Goal: Leave review/rating: Leave review/rating

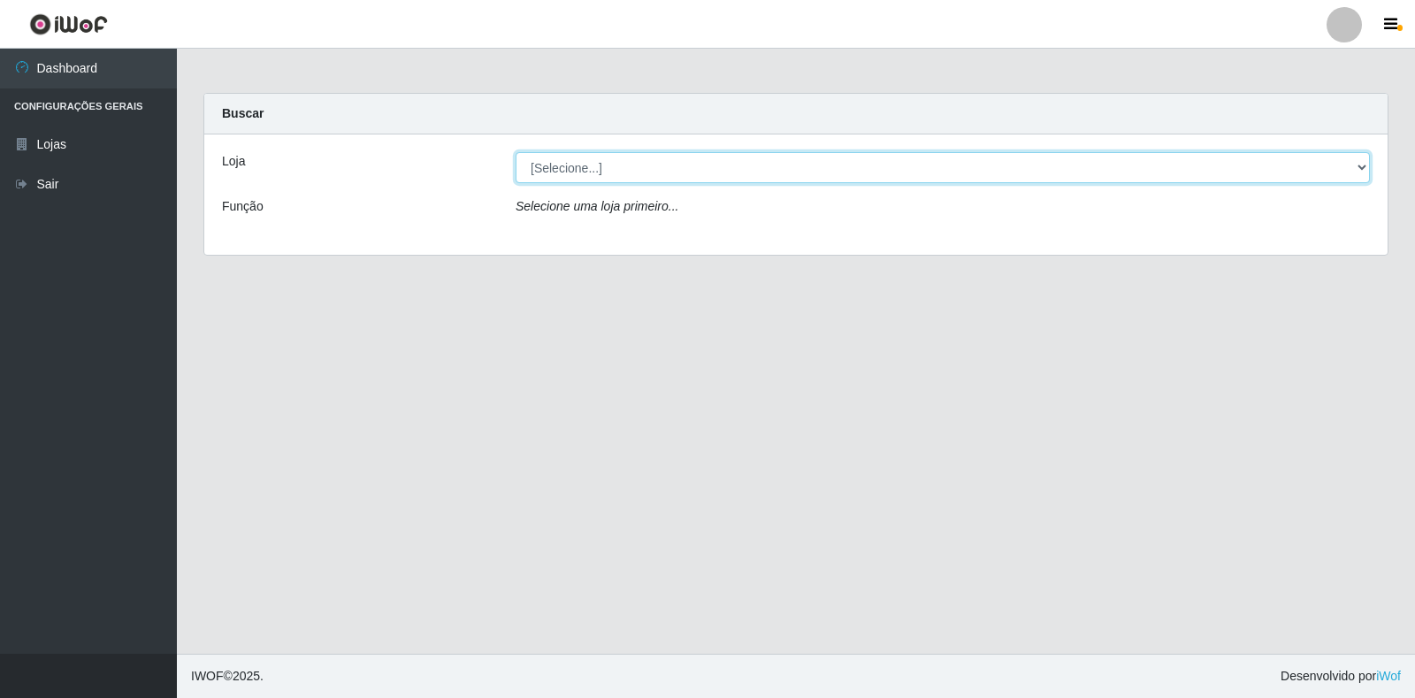
click at [1364, 166] on select "[Selecione...] Atacado Vem - [STREET_ADDRESS]" at bounding box center [943, 167] width 854 height 31
select select "455"
click at [516, 152] on select "[Selecione...] Atacado Vem - [STREET_ADDRESS]" at bounding box center [943, 167] width 854 height 31
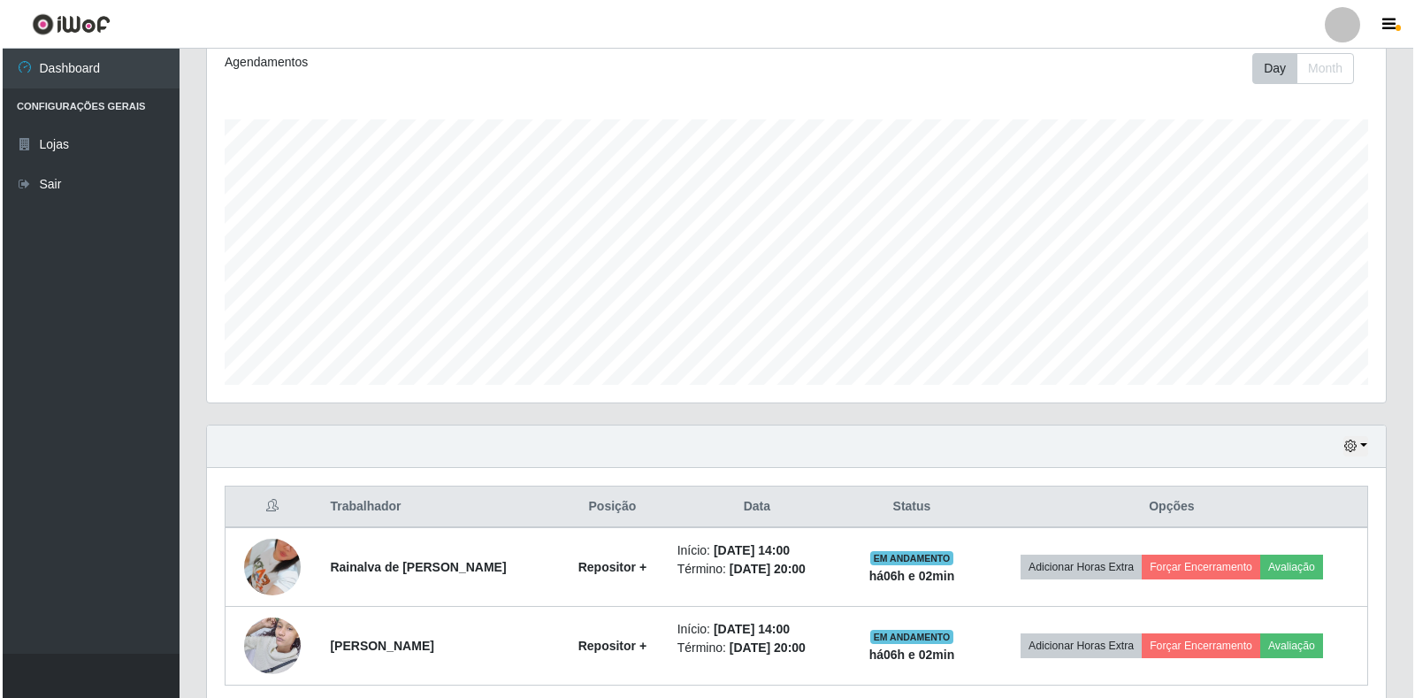
scroll to position [319, 0]
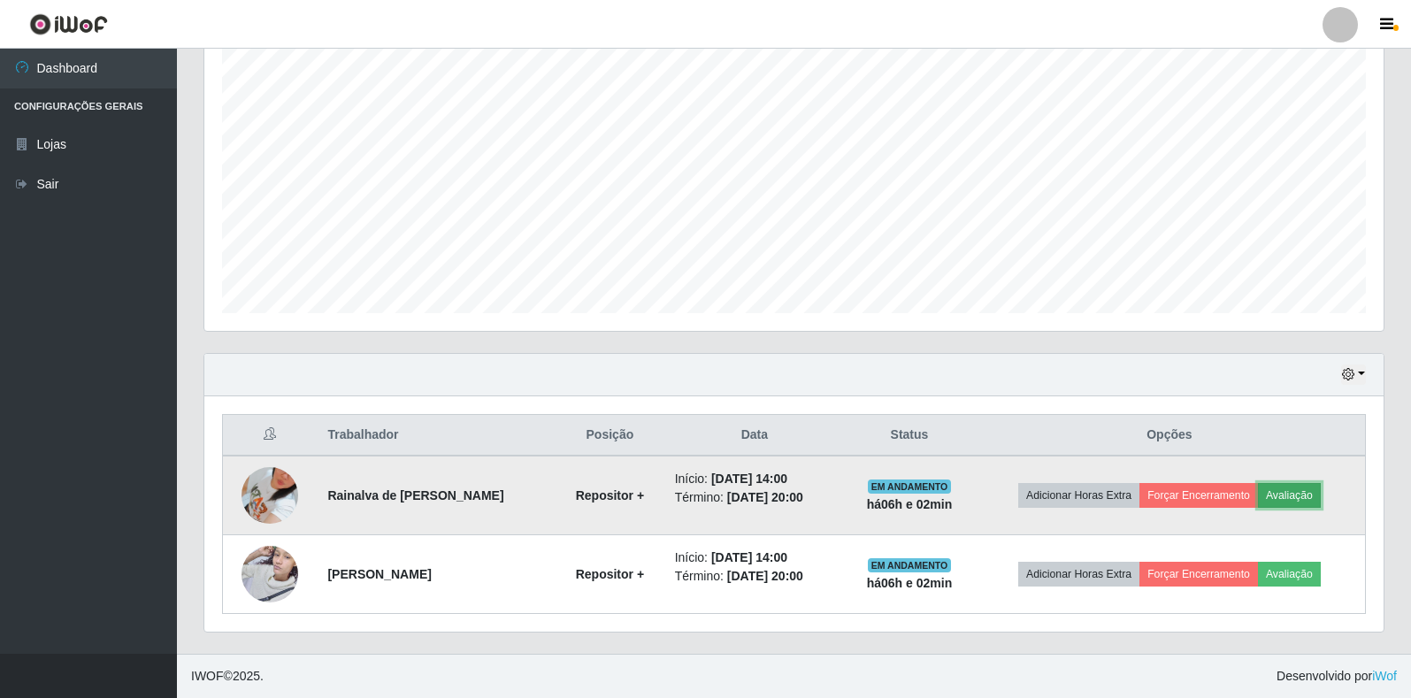
click at [1280, 493] on button "Avaliação" at bounding box center [1289, 495] width 63 height 25
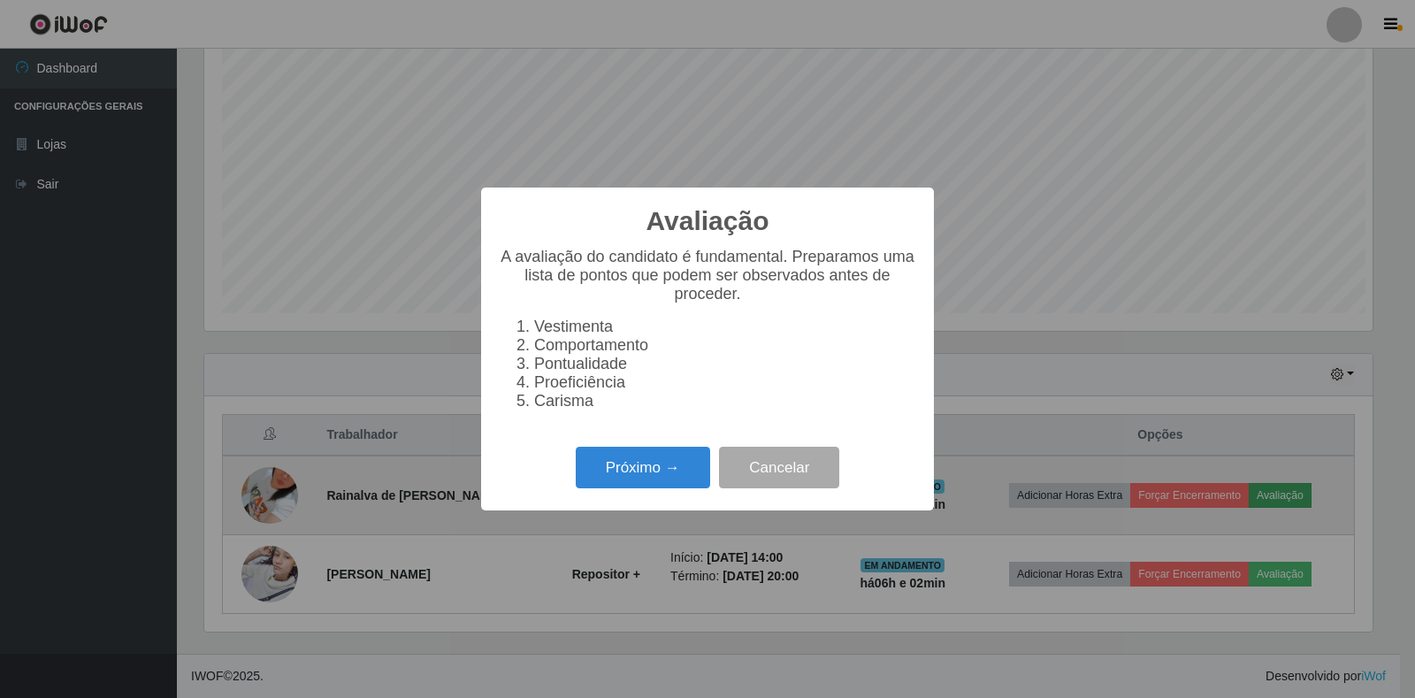
scroll to position [367, 1168]
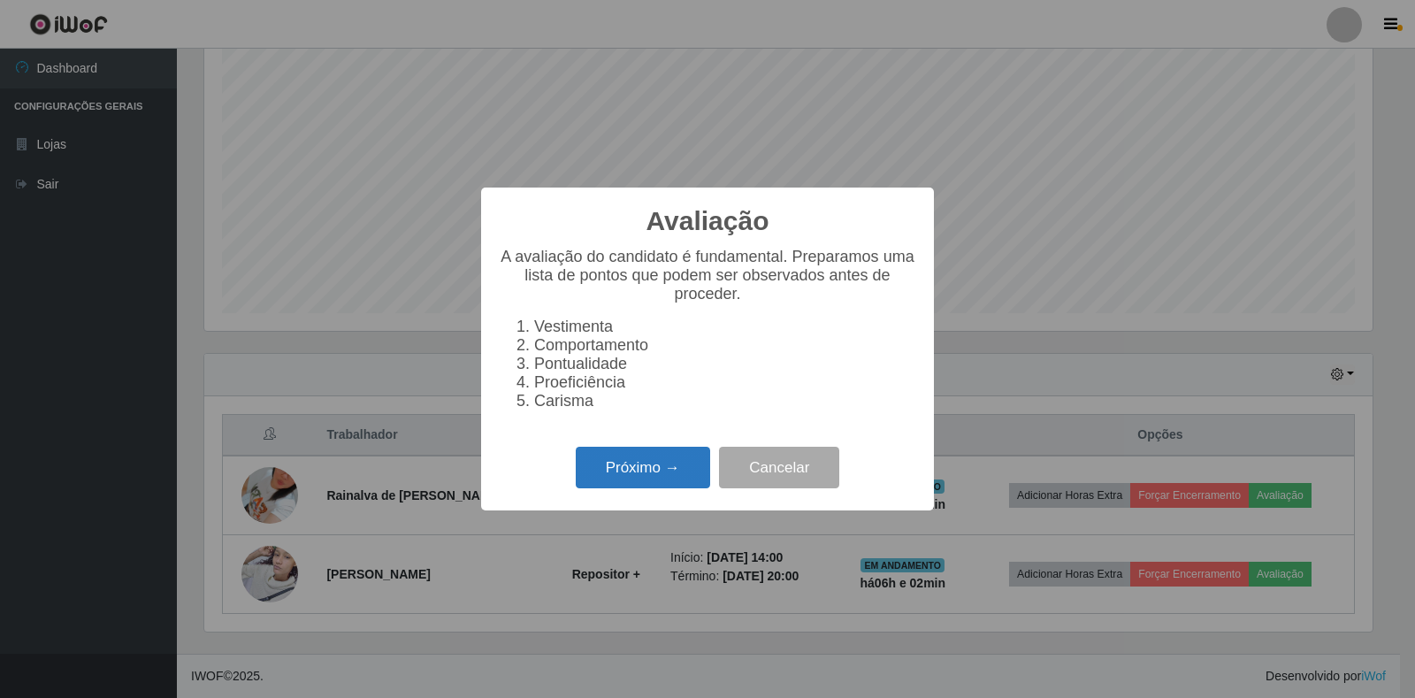
click at [617, 484] on button "Próximo →" at bounding box center [643, 468] width 134 height 42
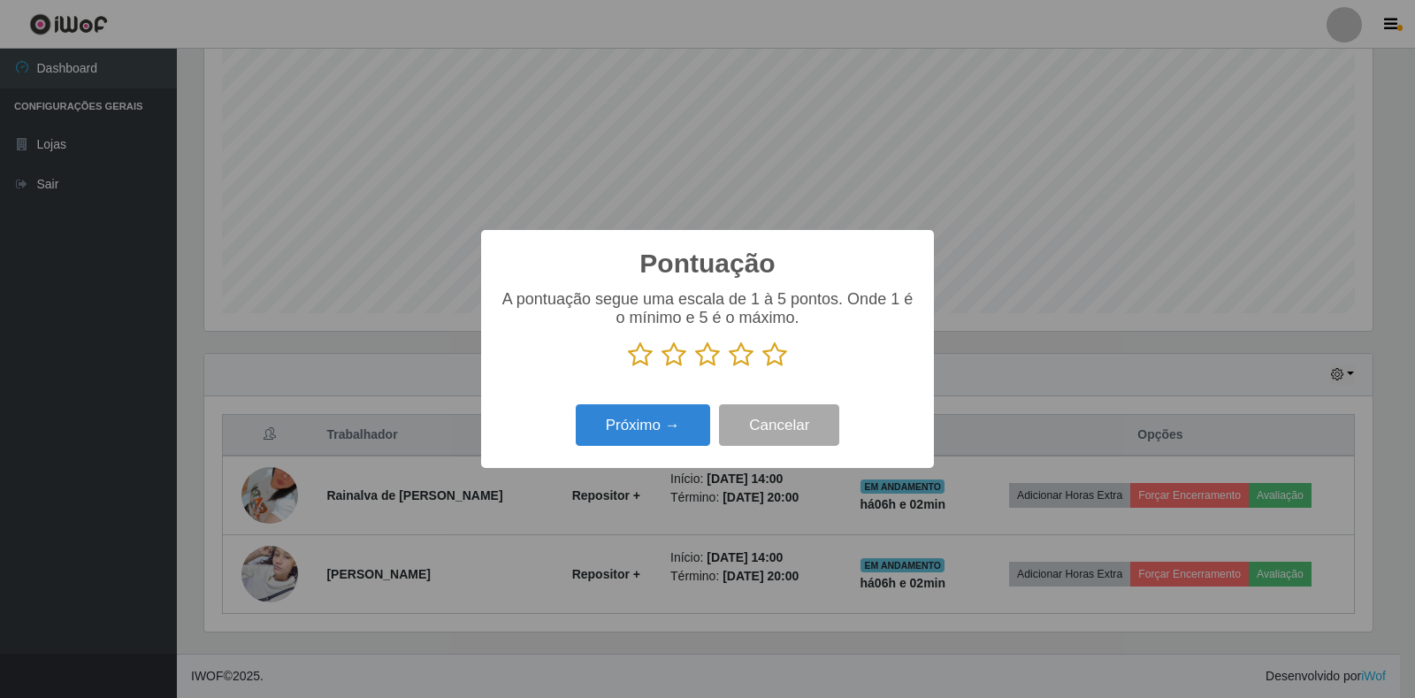
click at [774, 359] on icon at bounding box center [774, 354] width 25 height 27
click at [762, 368] on input "radio" at bounding box center [762, 368] width 0 height 0
click at [624, 421] on button "Próximo →" at bounding box center [643, 425] width 134 height 42
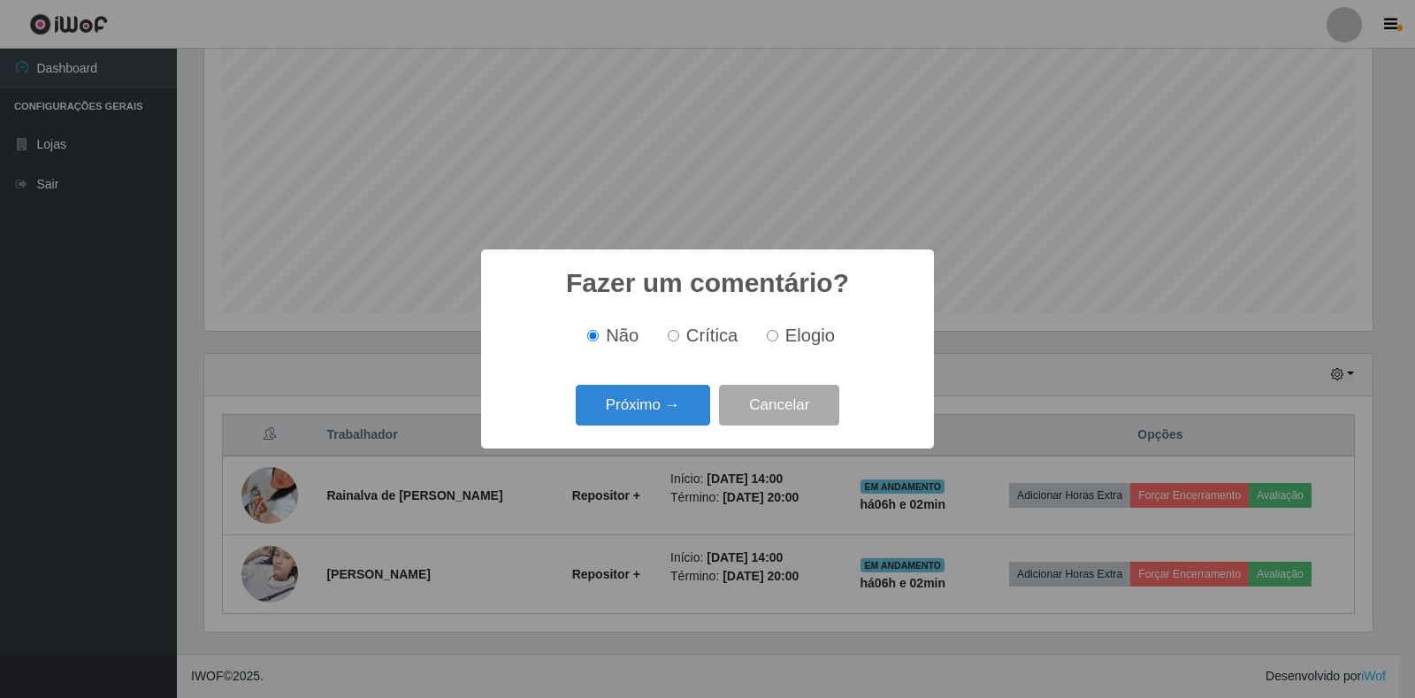
click at [771, 339] on input "Elogio" at bounding box center [772, 335] width 11 height 11
radio input "true"
click at [647, 402] on button "Próximo →" at bounding box center [643, 406] width 134 height 42
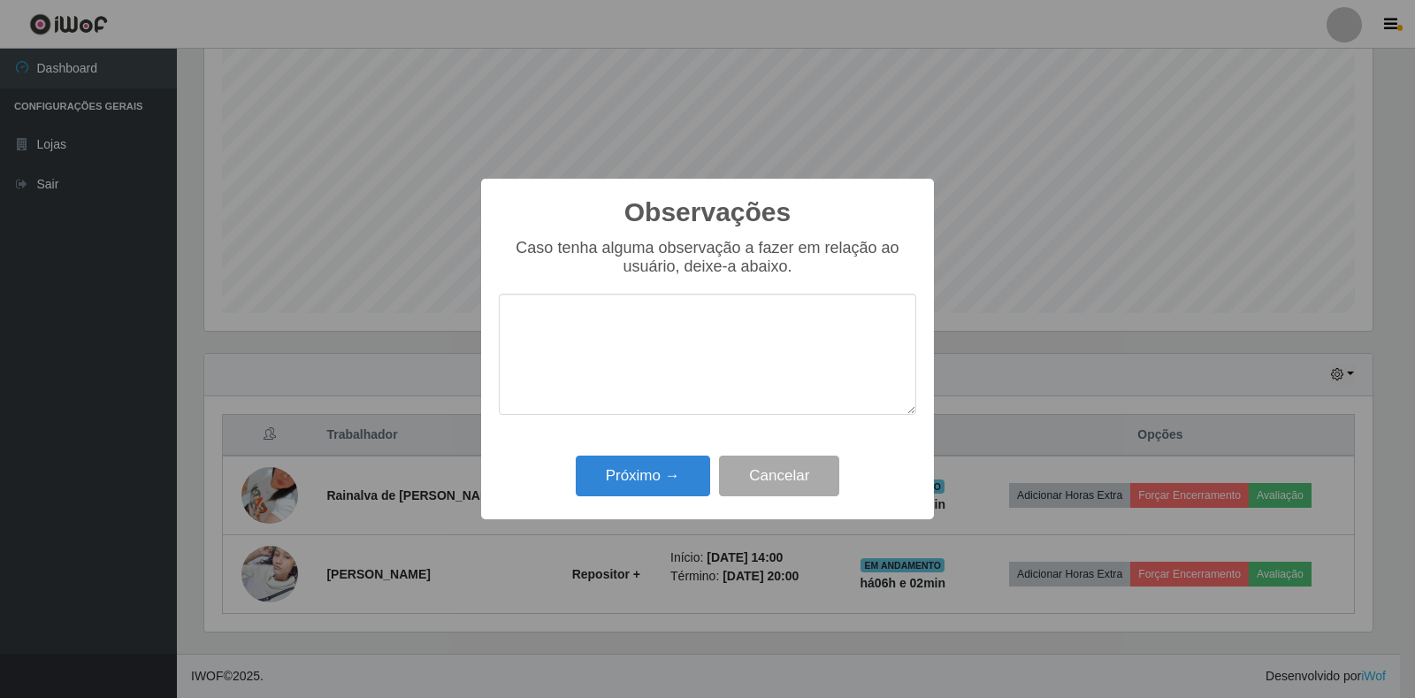
click at [633, 389] on textarea at bounding box center [707, 354] width 417 height 121
type textarea "otimo trabalho"
click at [627, 474] on button "Próximo →" at bounding box center [643, 476] width 134 height 42
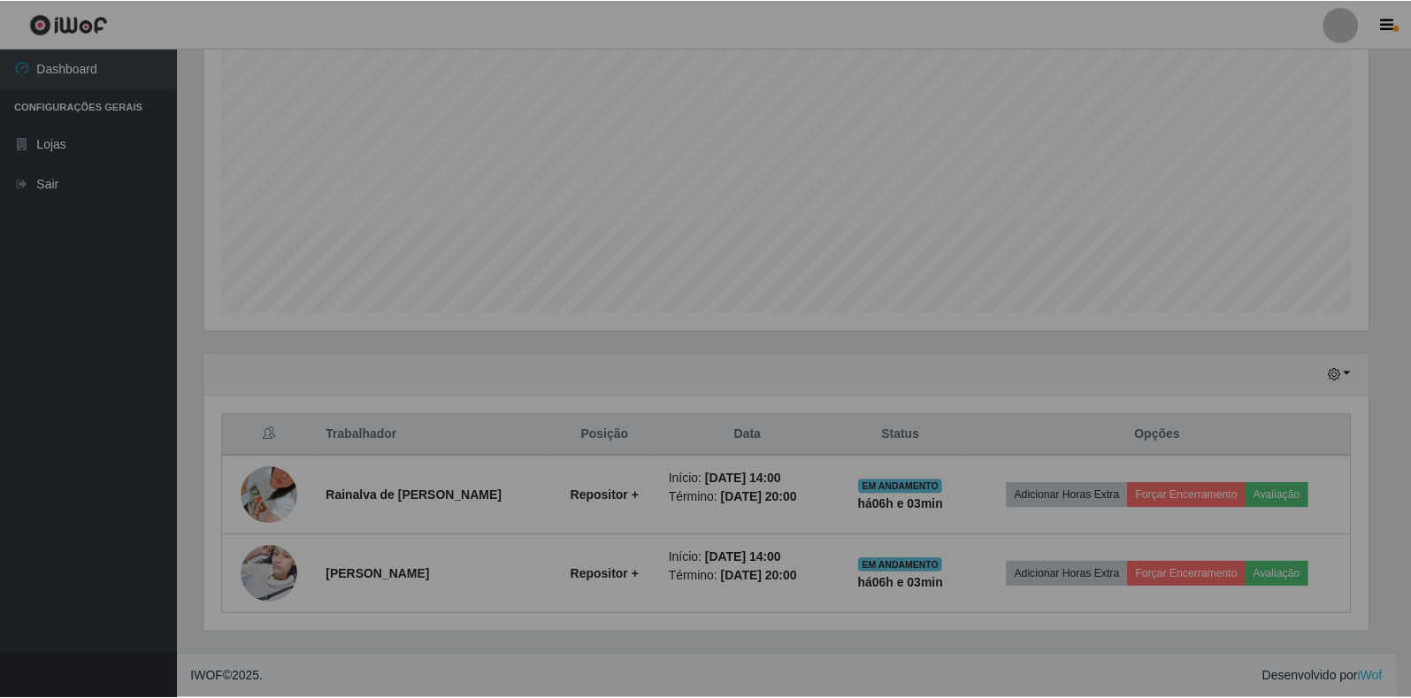
scroll to position [367, 1179]
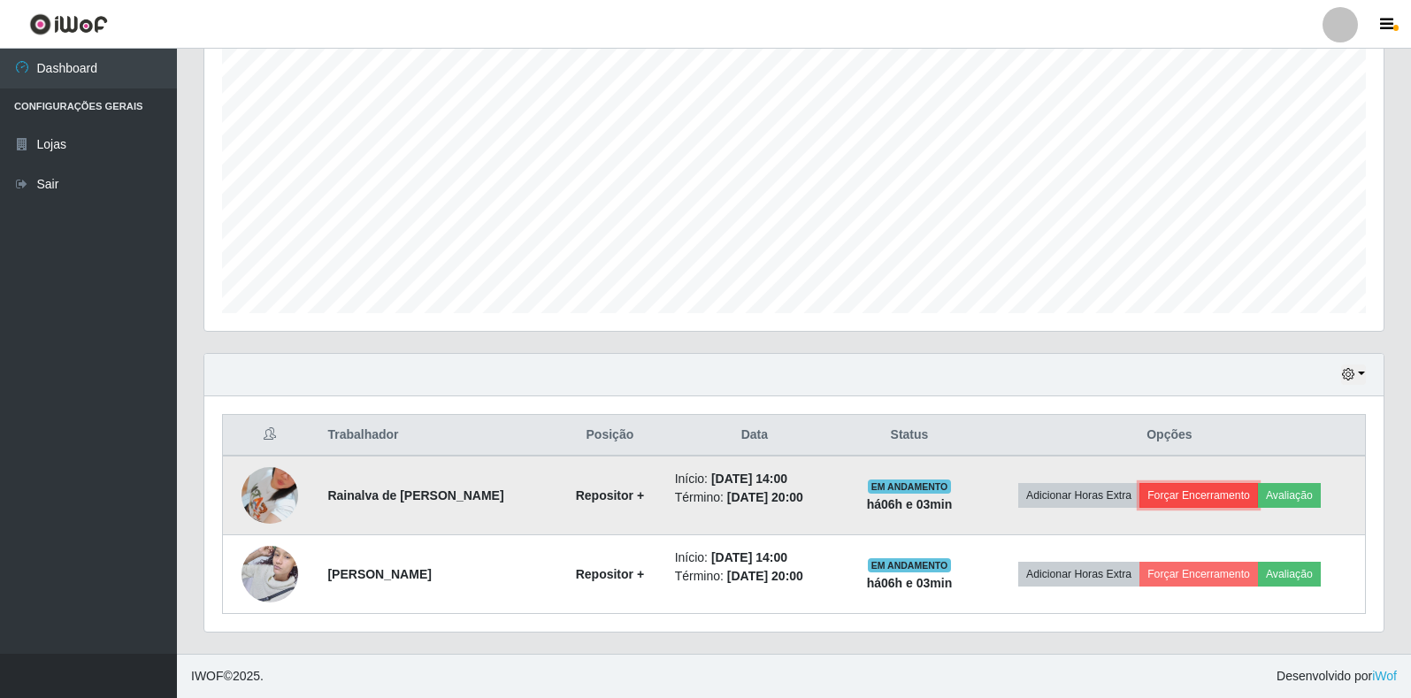
click at [1236, 500] on button "Forçar Encerramento" at bounding box center [1198, 495] width 119 height 25
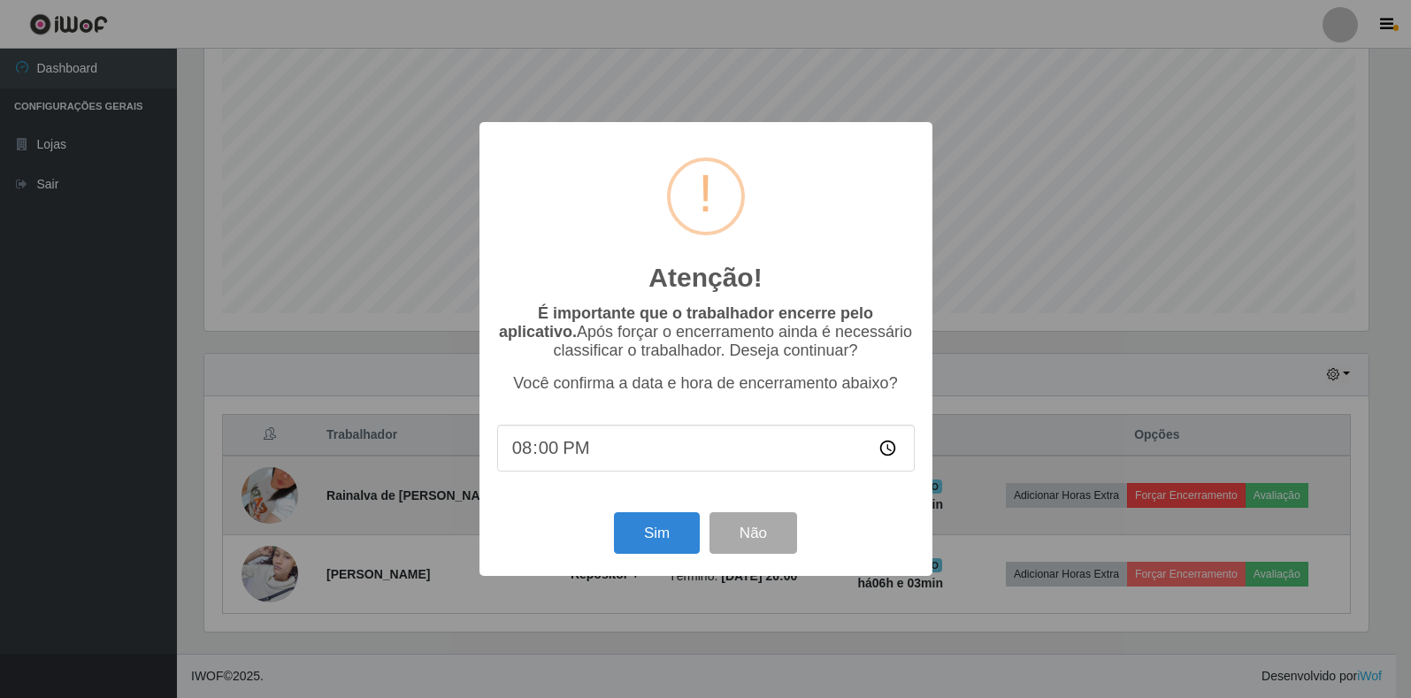
scroll to position [367, 1168]
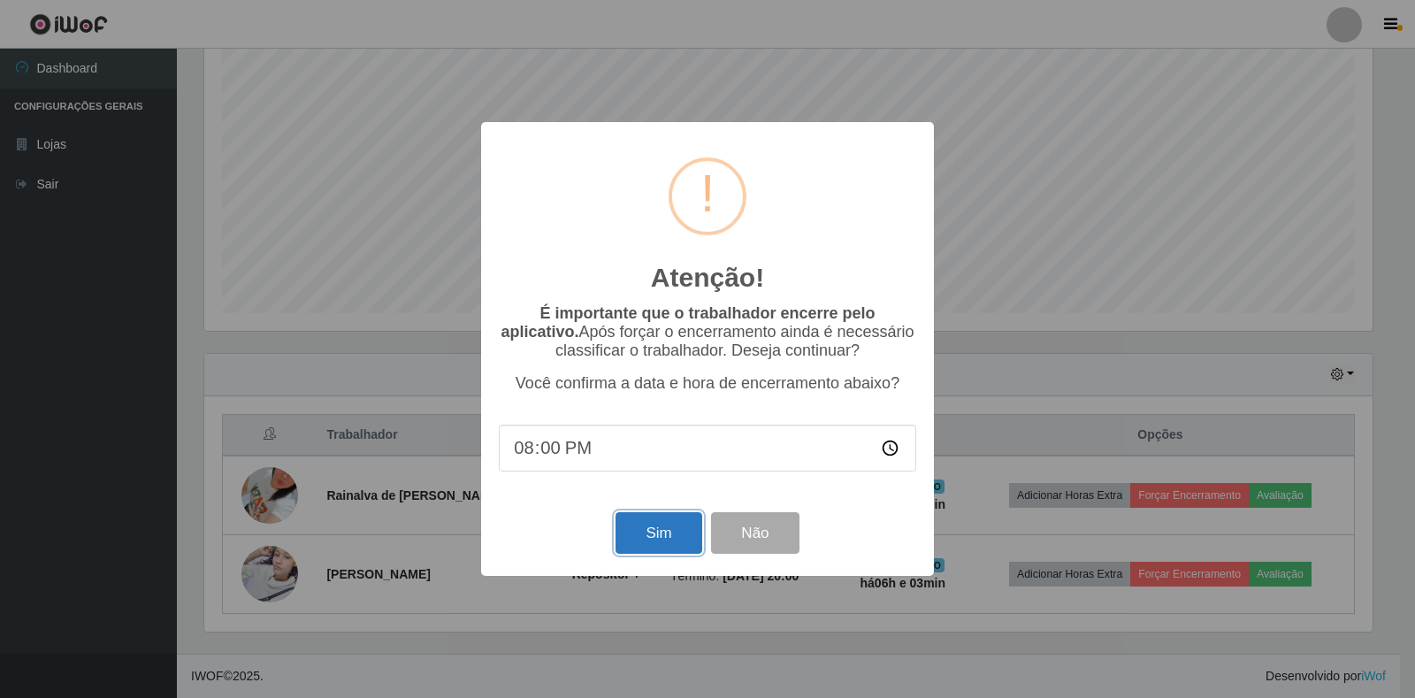
click at [692, 526] on button "Sim" at bounding box center [659, 533] width 86 height 42
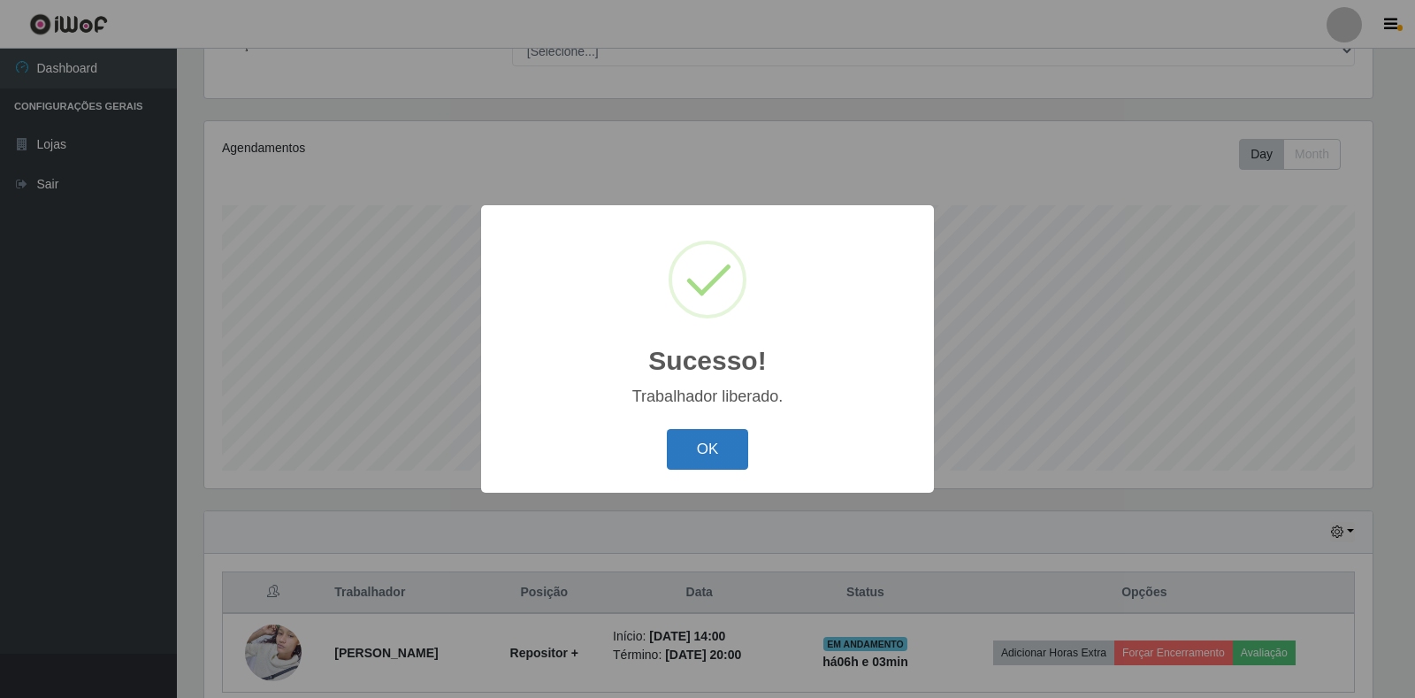
click at [708, 453] on button "OK" at bounding box center [708, 450] width 82 height 42
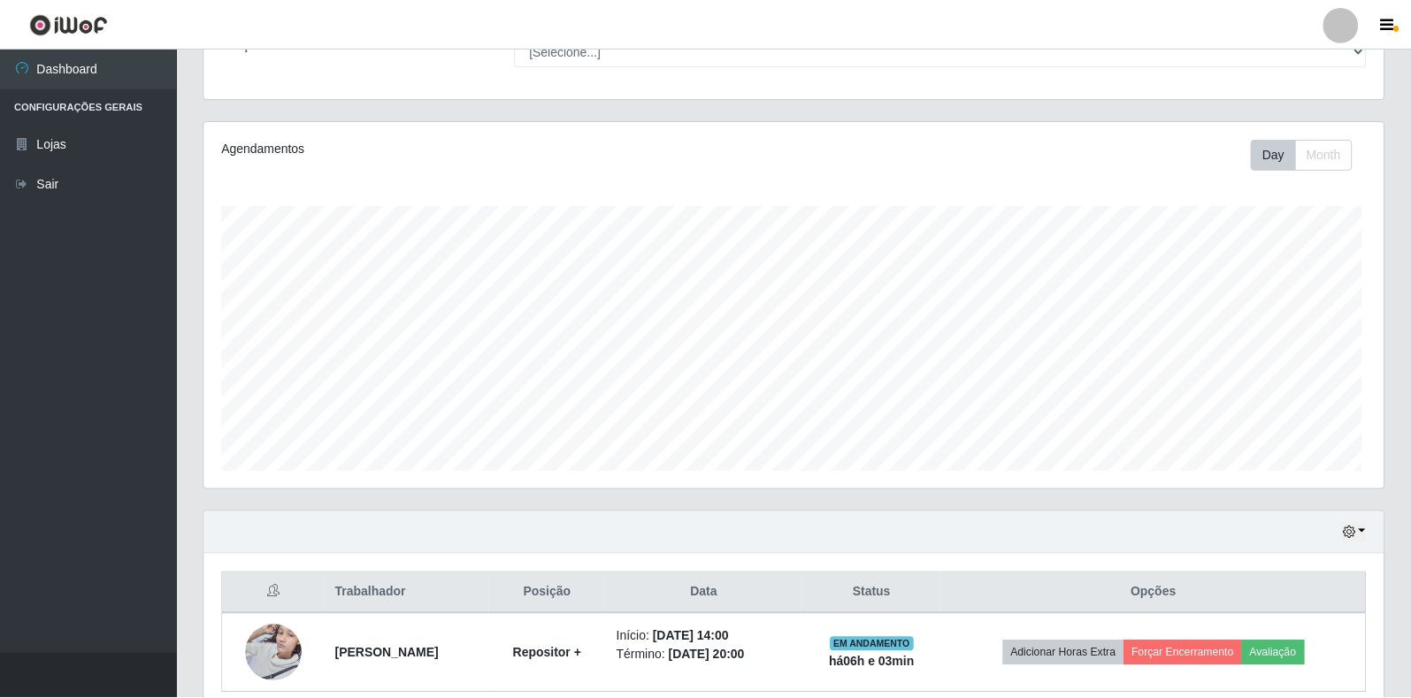
scroll to position [367, 1179]
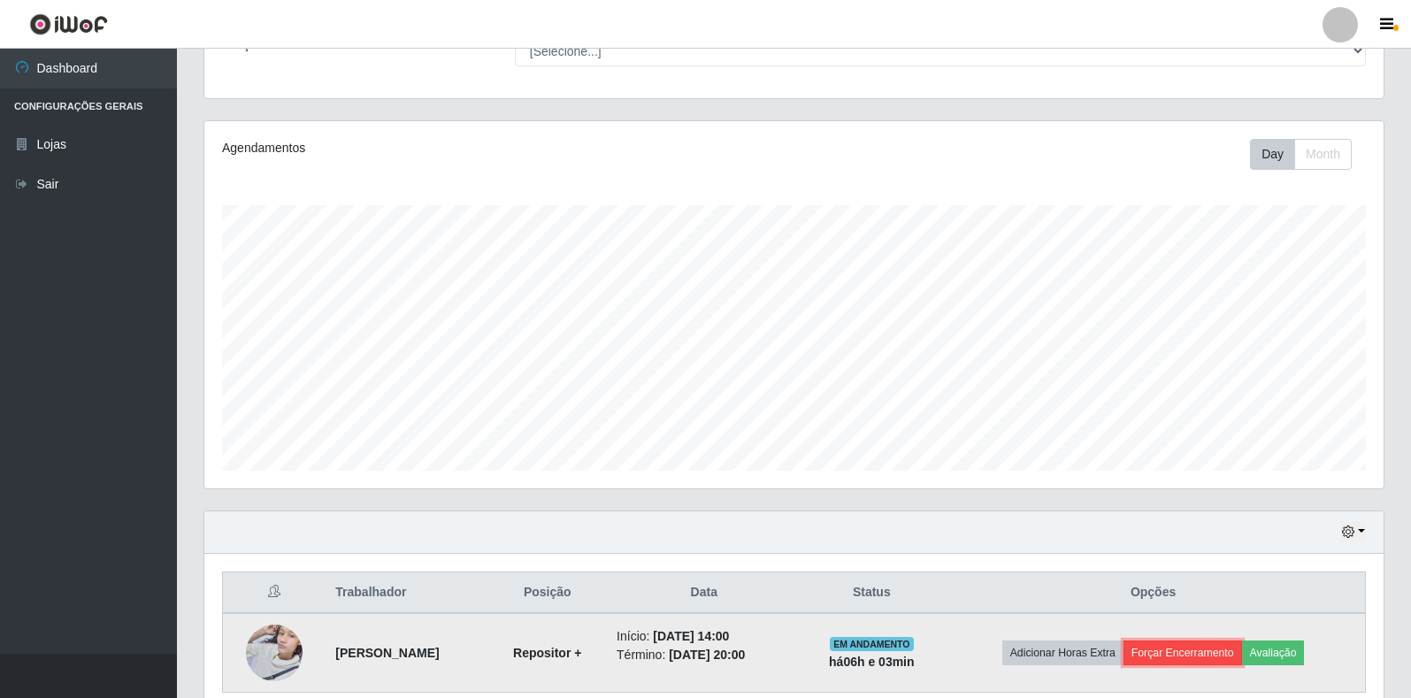
click at [1198, 659] on button "Forçar Encerramento" at bounding box center [1182, 652] width 119 height 25
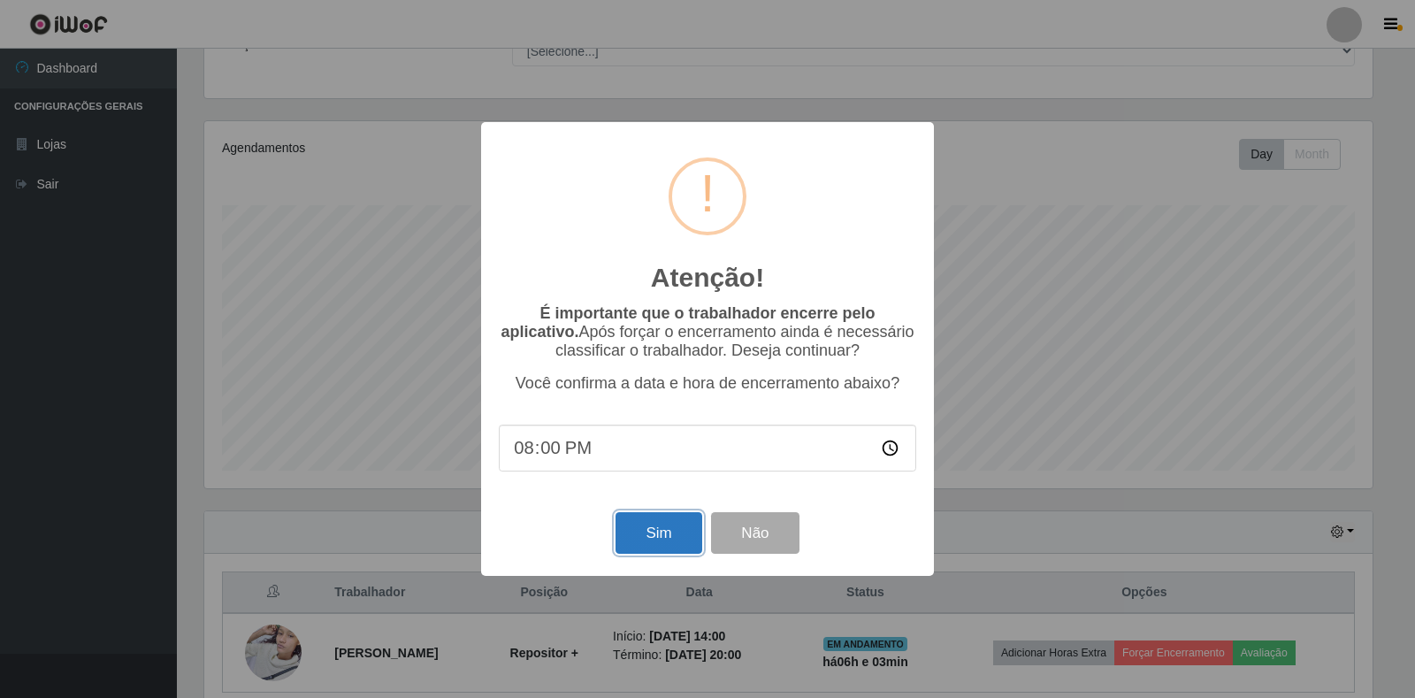
click at [637, 537] on button "Sim" at bounding box center [659, 533] width 86 height 42
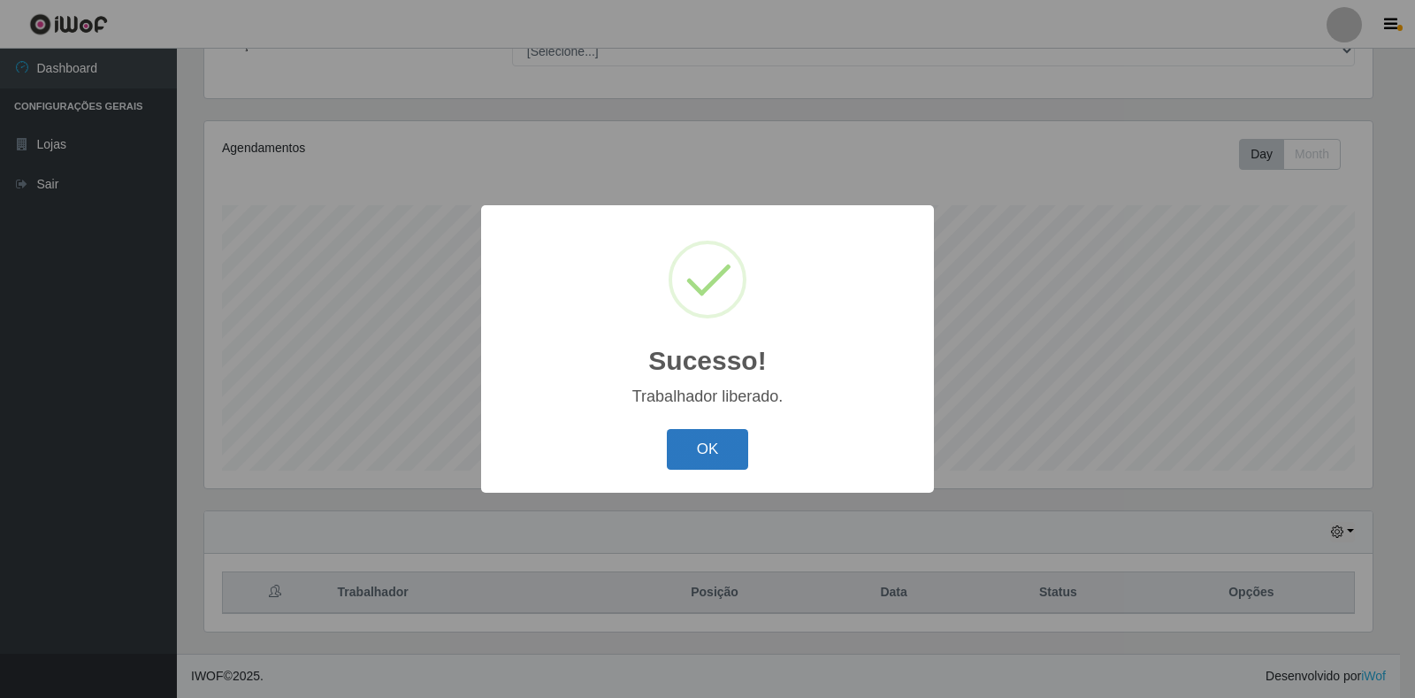
click at [683, 440] on button "OK" at bounding box center [708, 450] width 82 height 42
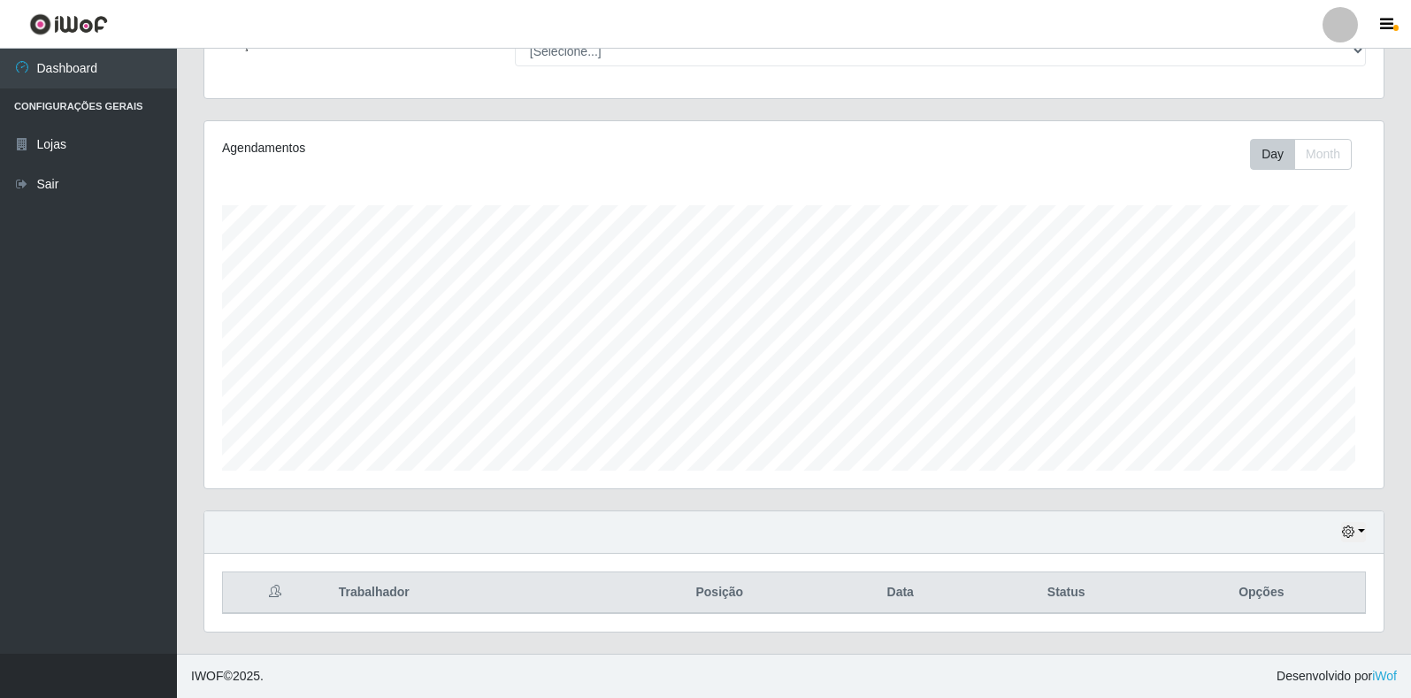
scroll to position [367, 1179]
